Goal: Task Accomplishment & Management: Manage account settings

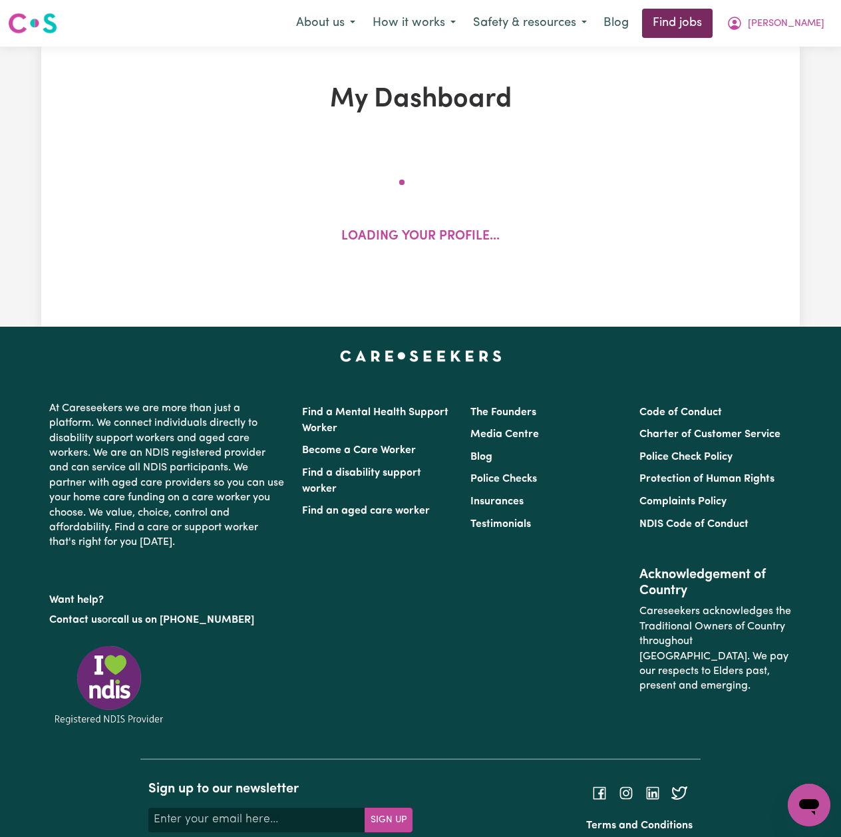
click at [706, 28] on link "Find jobs" at bounding box center [677, 23] width 70 height 29
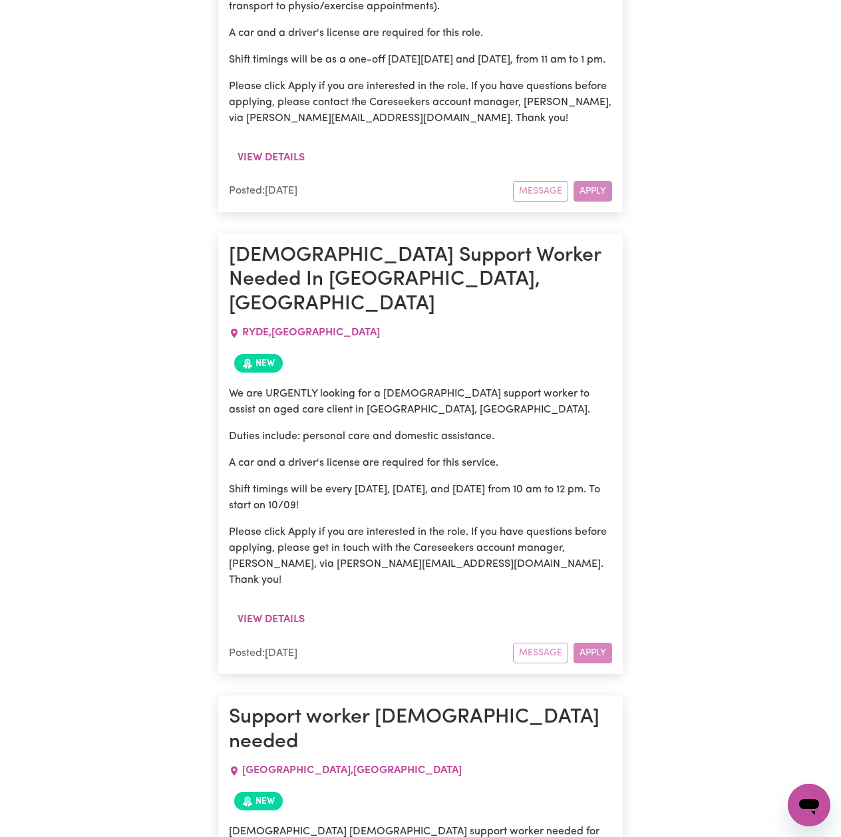
scroll to position [4720, 0]
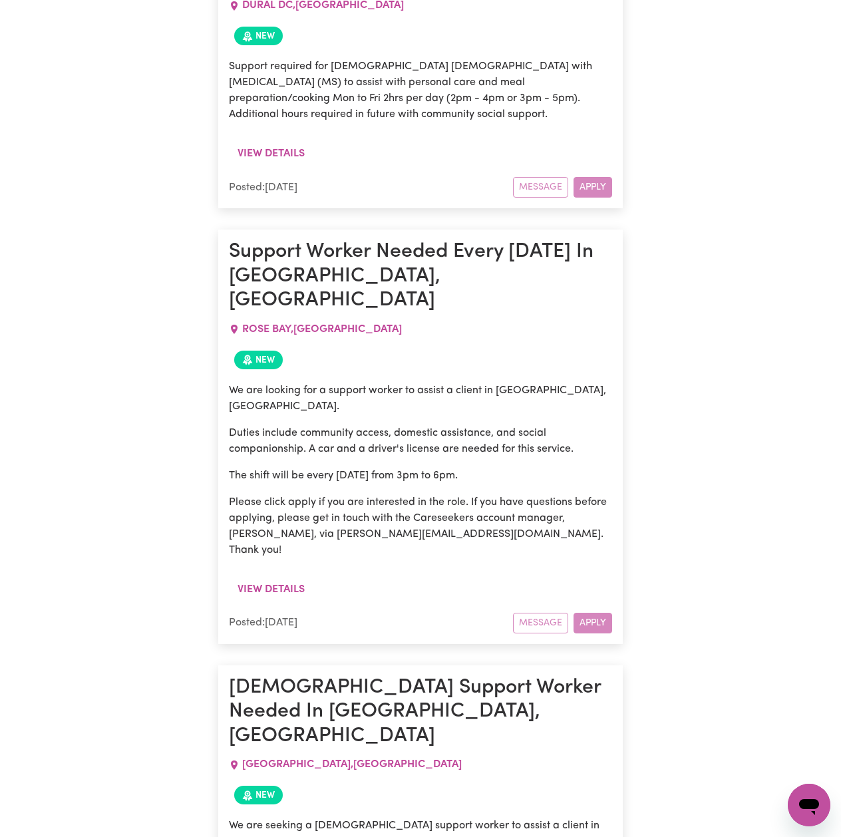
scroll to position [28881, 0]
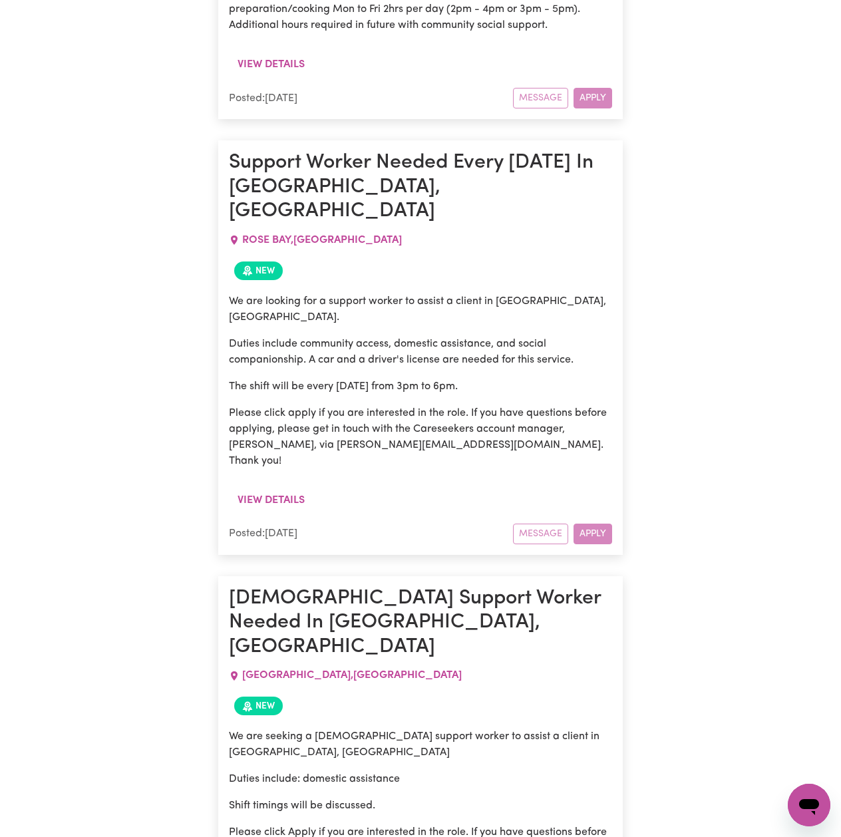
drag, startPoint x: 231, startPoint y: 328, endPoint x: 319, endPoint y: 601, distance: 287.1
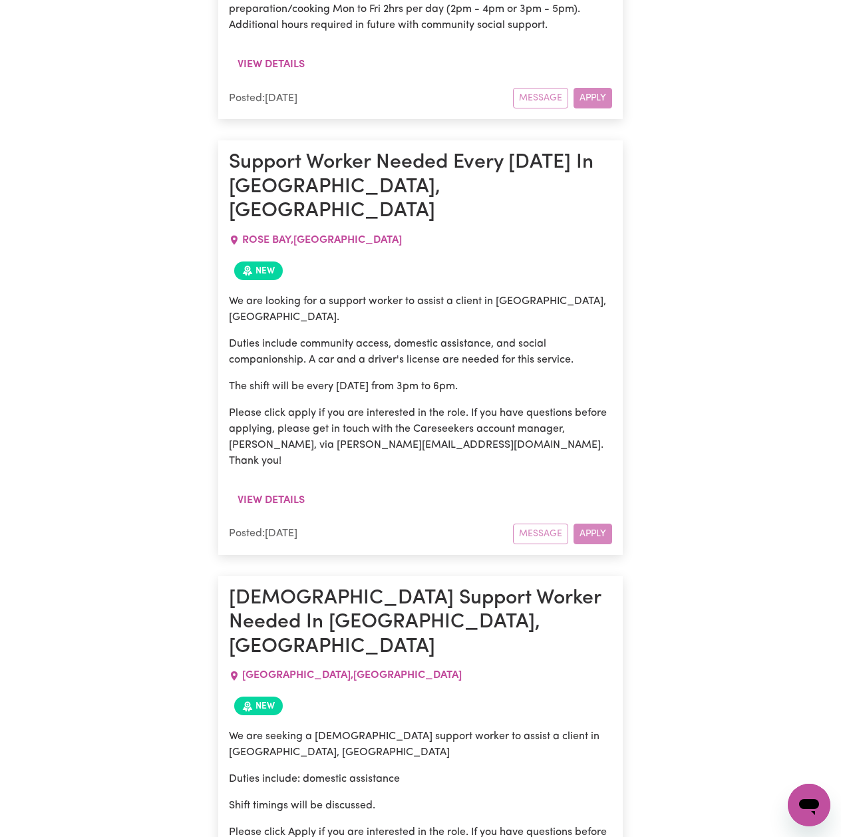
drag, startPoint x: 573, startPoint y: 567, endPoint x: 229, endPoint y: 331, distance: 417.1
drag, startPoint x: 231, startPoint y: 333, endPoint x: 573, endPoint y: 559, distance: 409.3
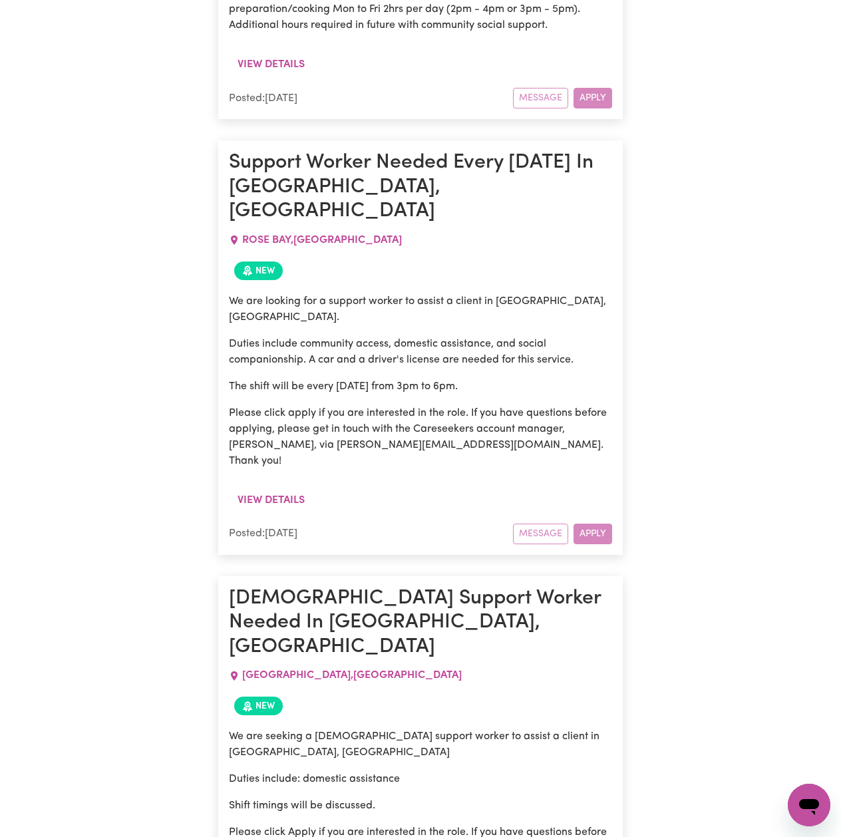
drag, startPoint x: 325, startPoint y: 485, endPoint x: 540, endPoint y: 565, distance: 229.5
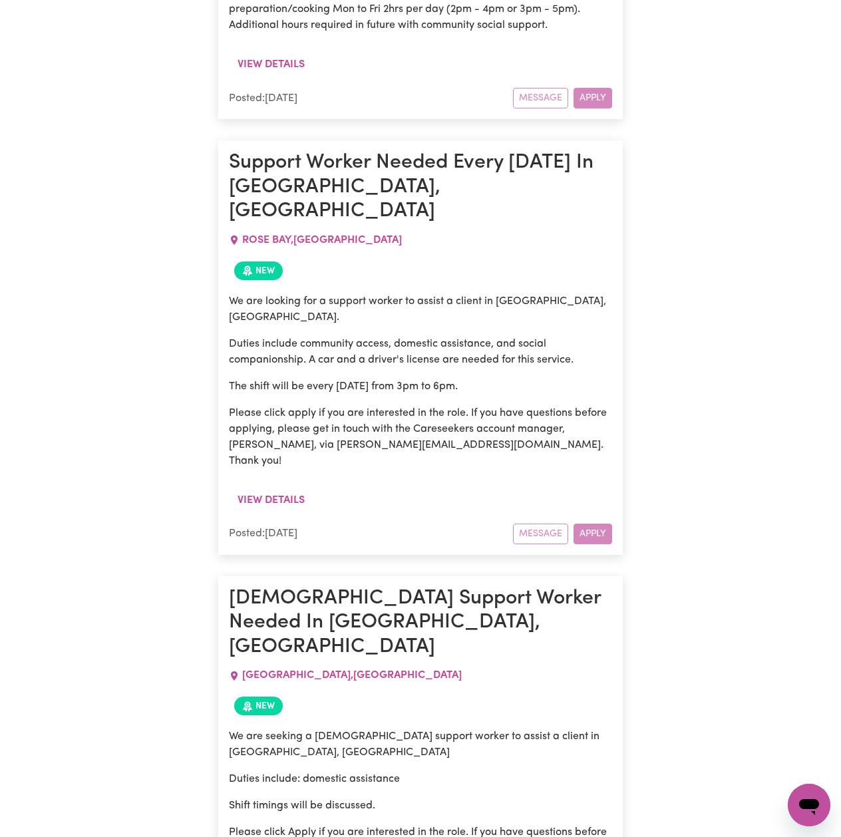
drag, startPoint x: 567, startPoint y: 565, endPoint x: 229, endPoint y: 410, distance: 372.3
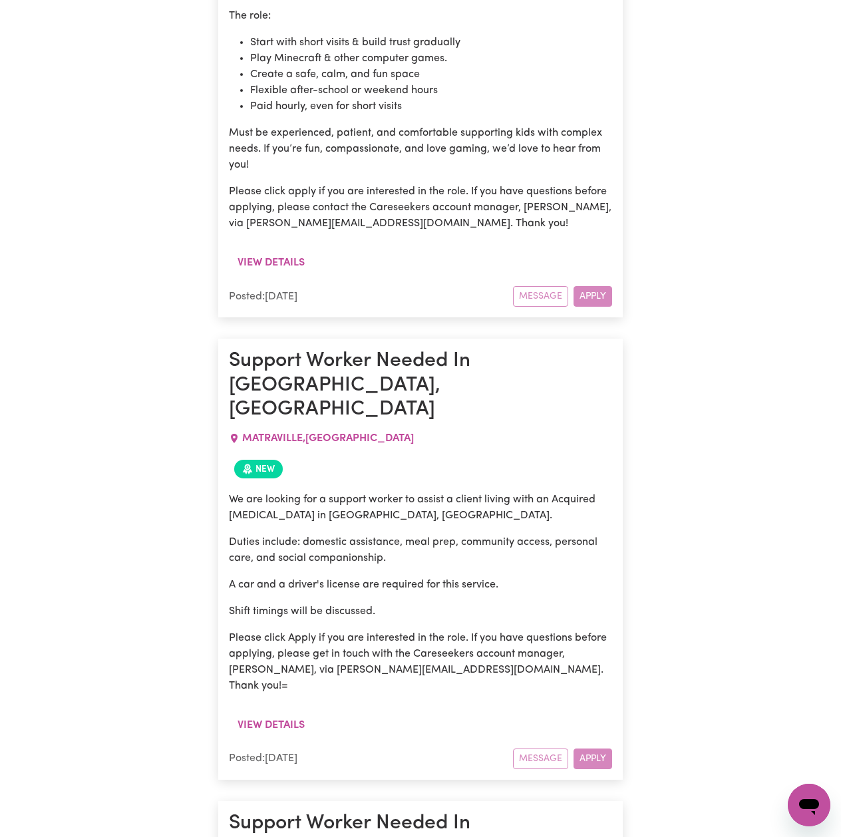
scroll to position [0, 0]
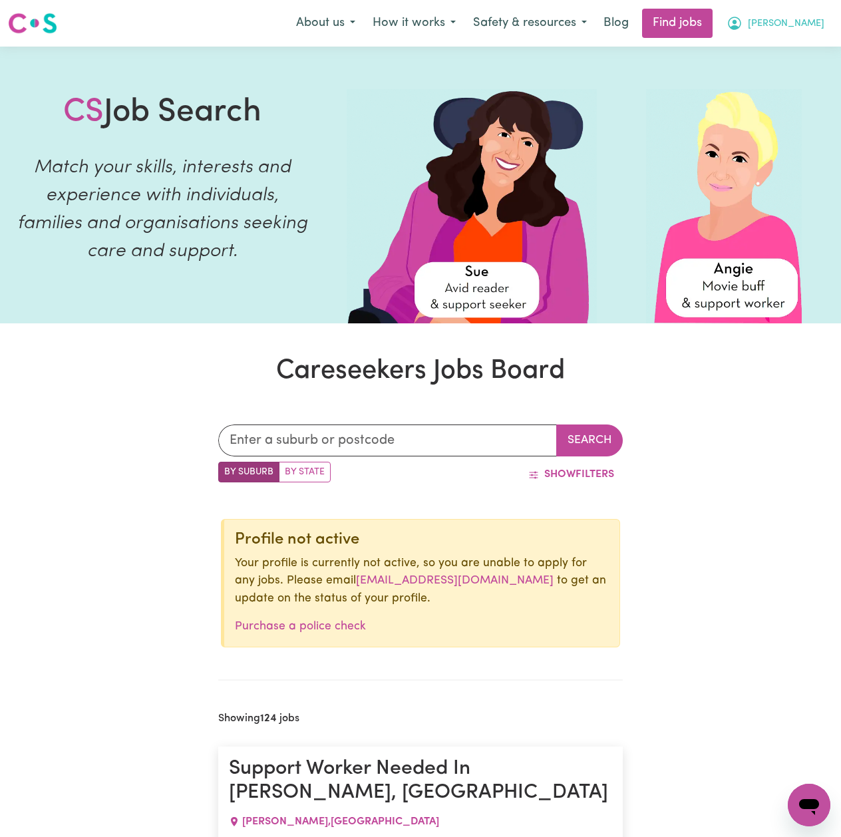
click at [785, 27] on button "[PERSON_NAME]" at bounding box center [775, 23] width 115 height 28
click at [763, 104] on link "Logout" at bounding box center [779, 101] width 105 height 25
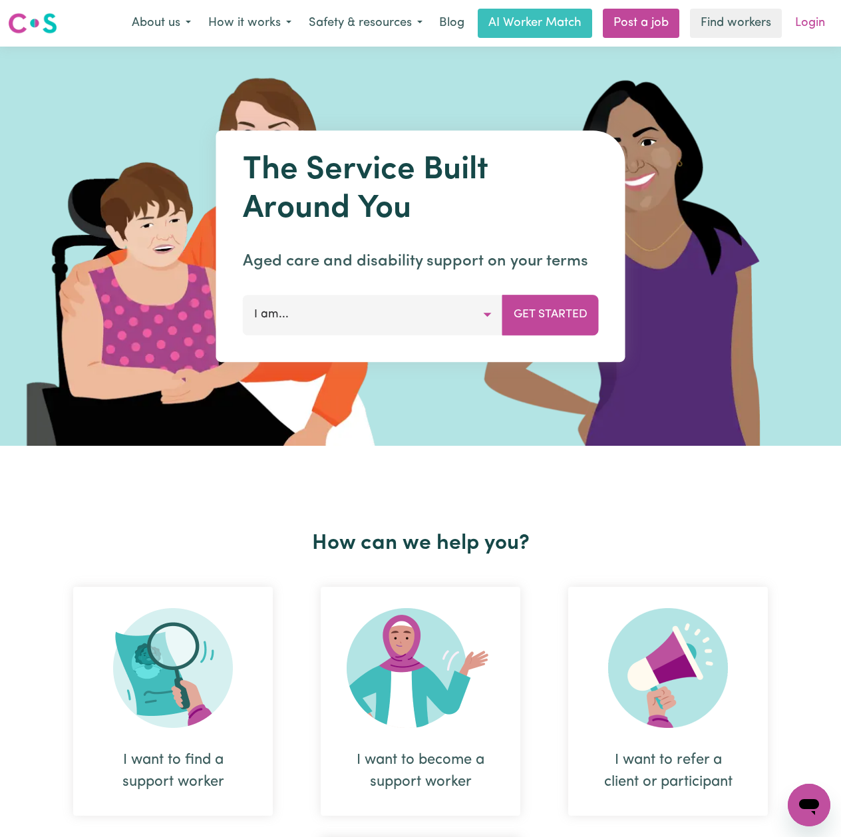
click at [795, 24] on link "Login" at bounding box center [810, 23] width 46 height 29
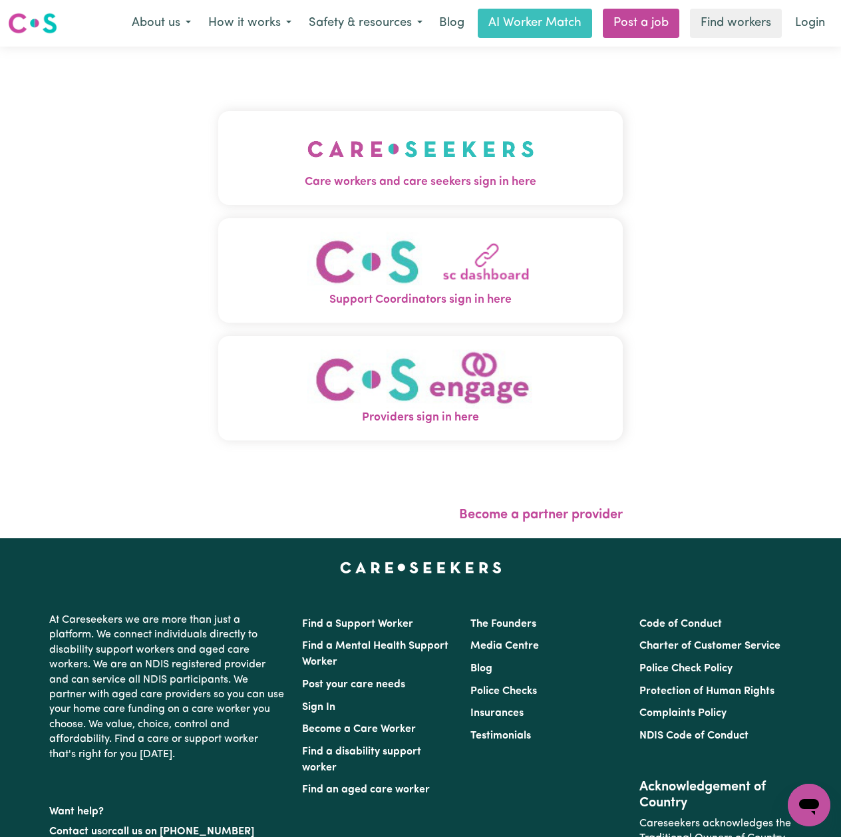
click at [346, 121] on button "Care workers and care seekers sign in here" at bounding box center [420, 157] width 404 height 93
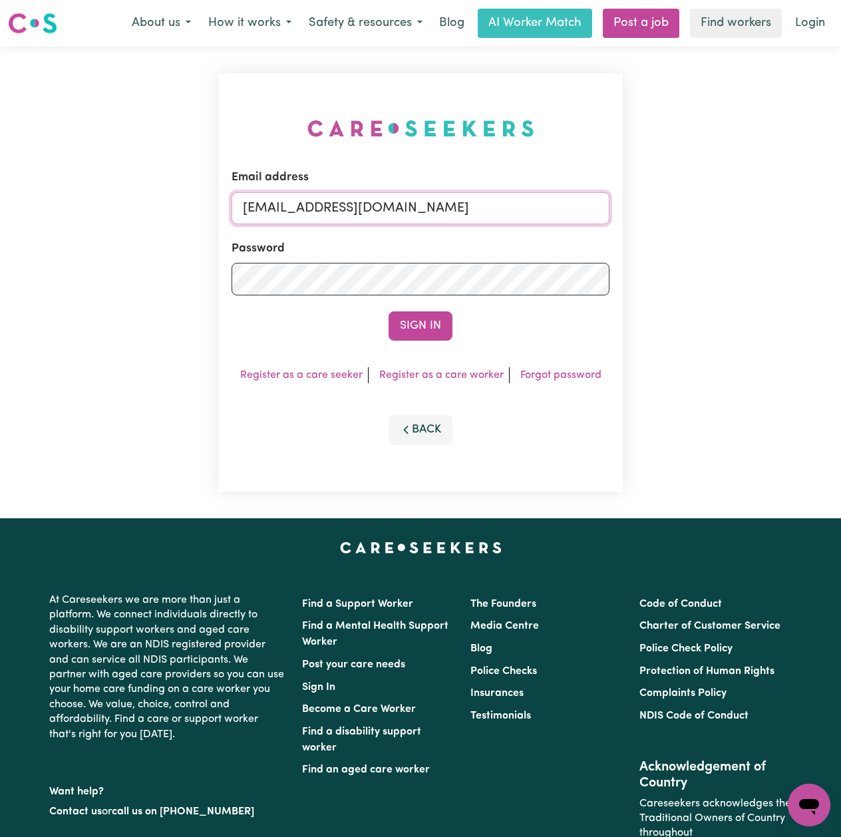
click at [328, 213] on input "onboardingcs@careseekers.com.au" at bounding box center [420, 208] width 378 height 32
click at [418, 218] on input "onboardingcs@careseekers.com.au" at bounding box center [420, 208] width 378 height 32
drag, startPoint x: 314, startPoint y: 206, endPoint x: 607, endPoint y: 219, distance: 292.9
click at [607, 219] on input "Superuser~jakedworkin@hotmail.com" at bounding box center [420, 208] width 378 height 32
type input "Superuser~manjotgill14@yahoo.com"
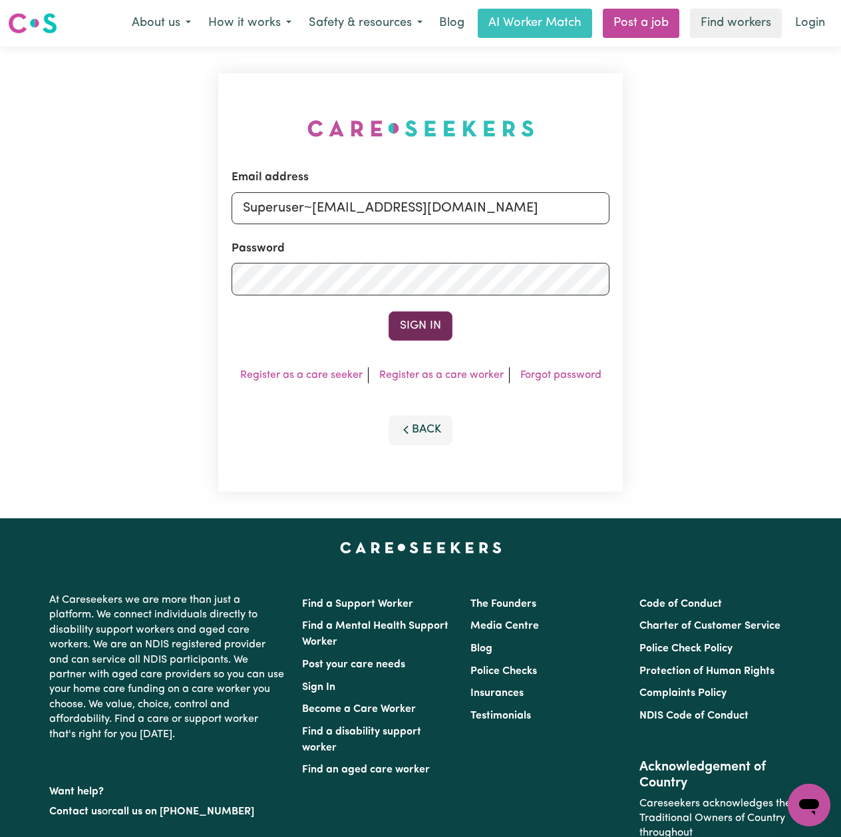
click at [422, 321] on button "Sign In" at bounding box center [420, 325] width 64 height 29
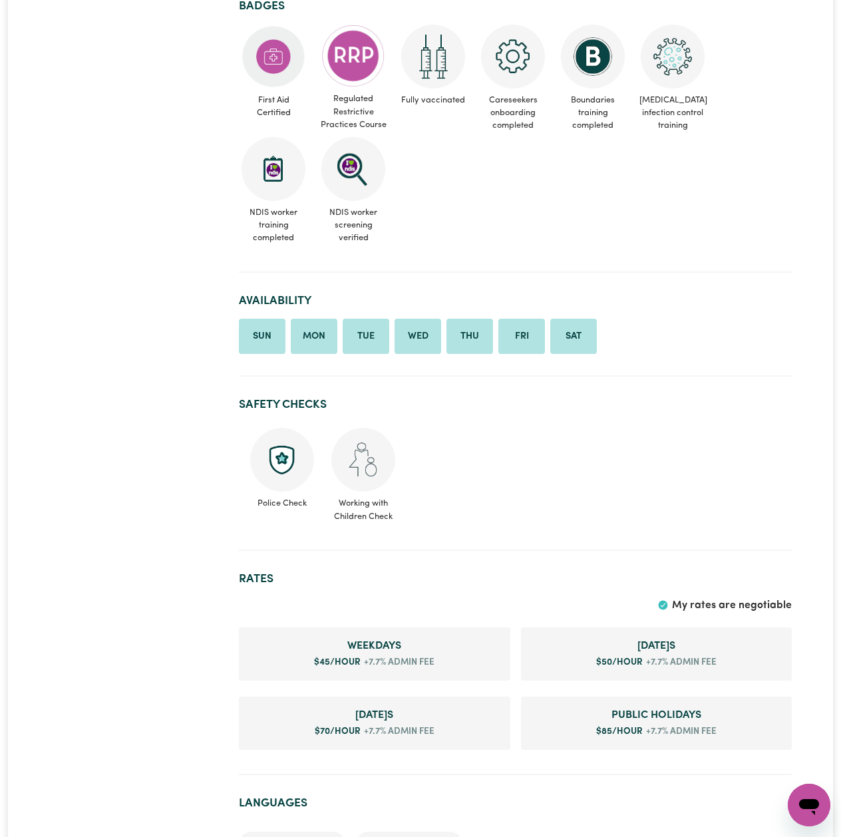
scroll to position [620, 0]
